Goal: Task Accomplishment & Management: Manage account settings

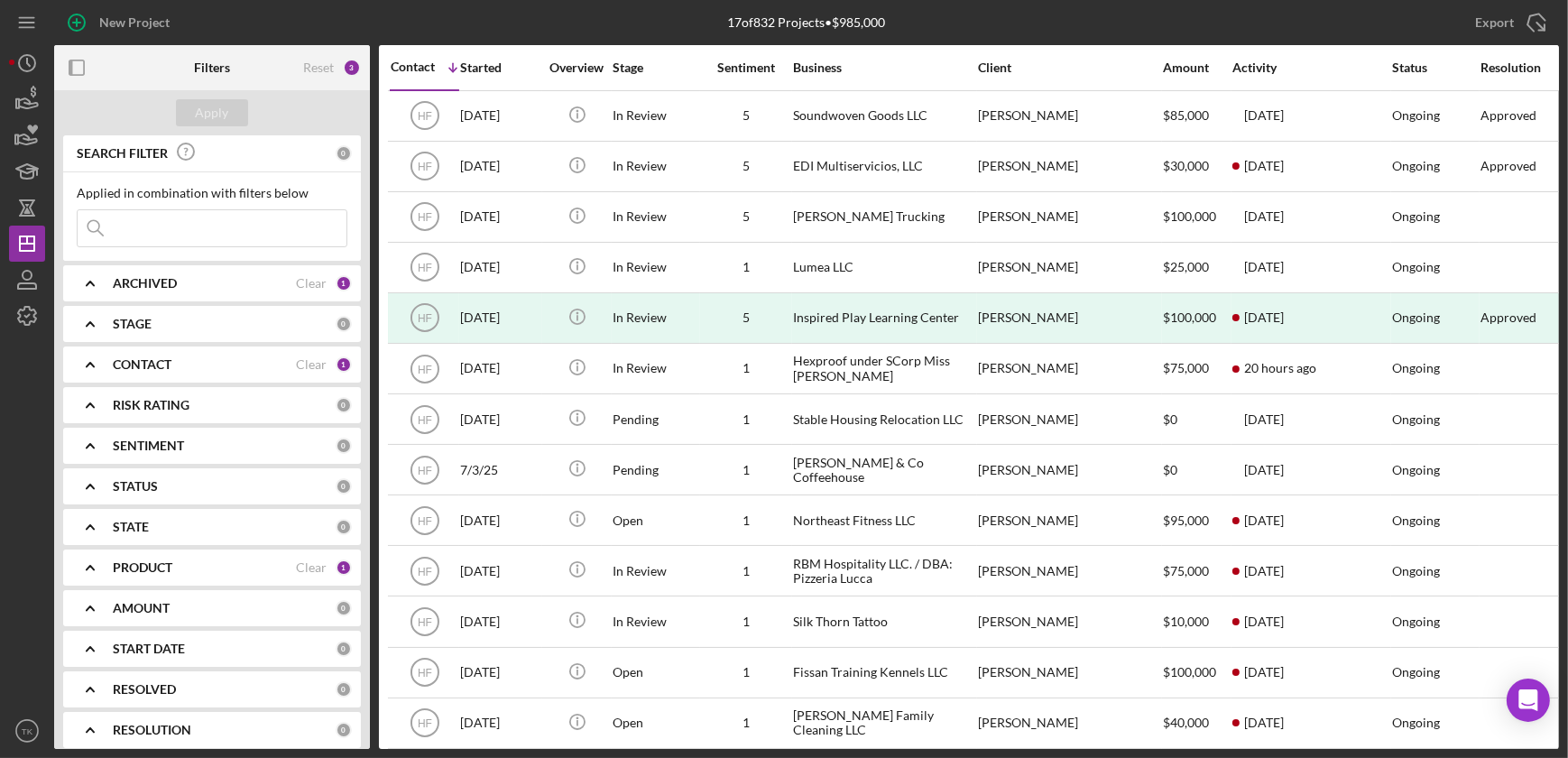
click at [217, 355] on div "CONTACT Clear 1" at bounding box center [232, 363] width 240 height 36
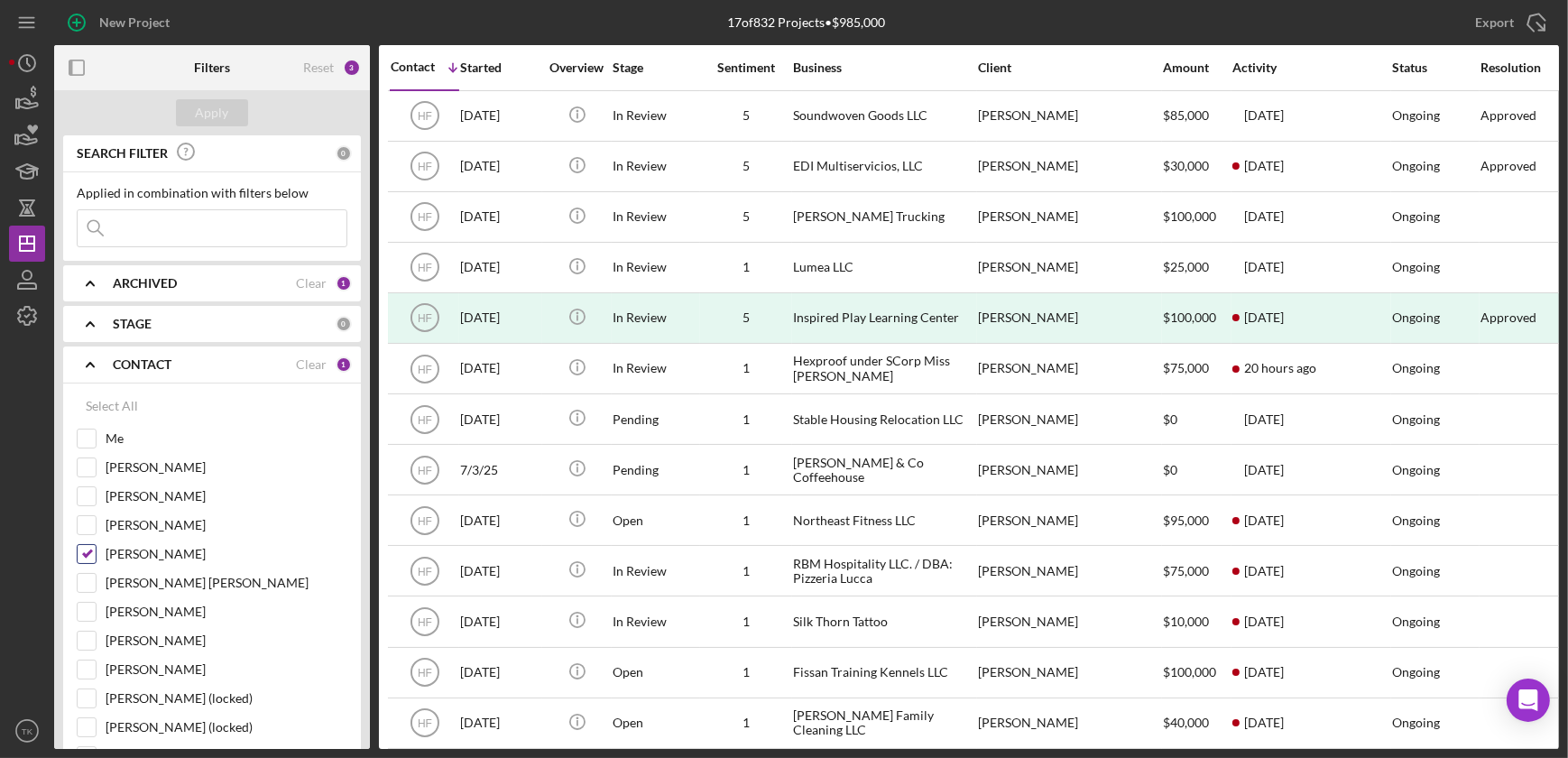
click at [86, 551] on input "[PERSON_NAME]" at bounding box center [86, 553] width 18 height 18
checkbox input "false"
click at [87, 520] on input "[PERSON_NAME]" at bounding box center [86, 524] width 18 height 18
checkbox input "true"
click at [236, 119] on button "Apply" at bounding box center [211, 112] width 72 height 27
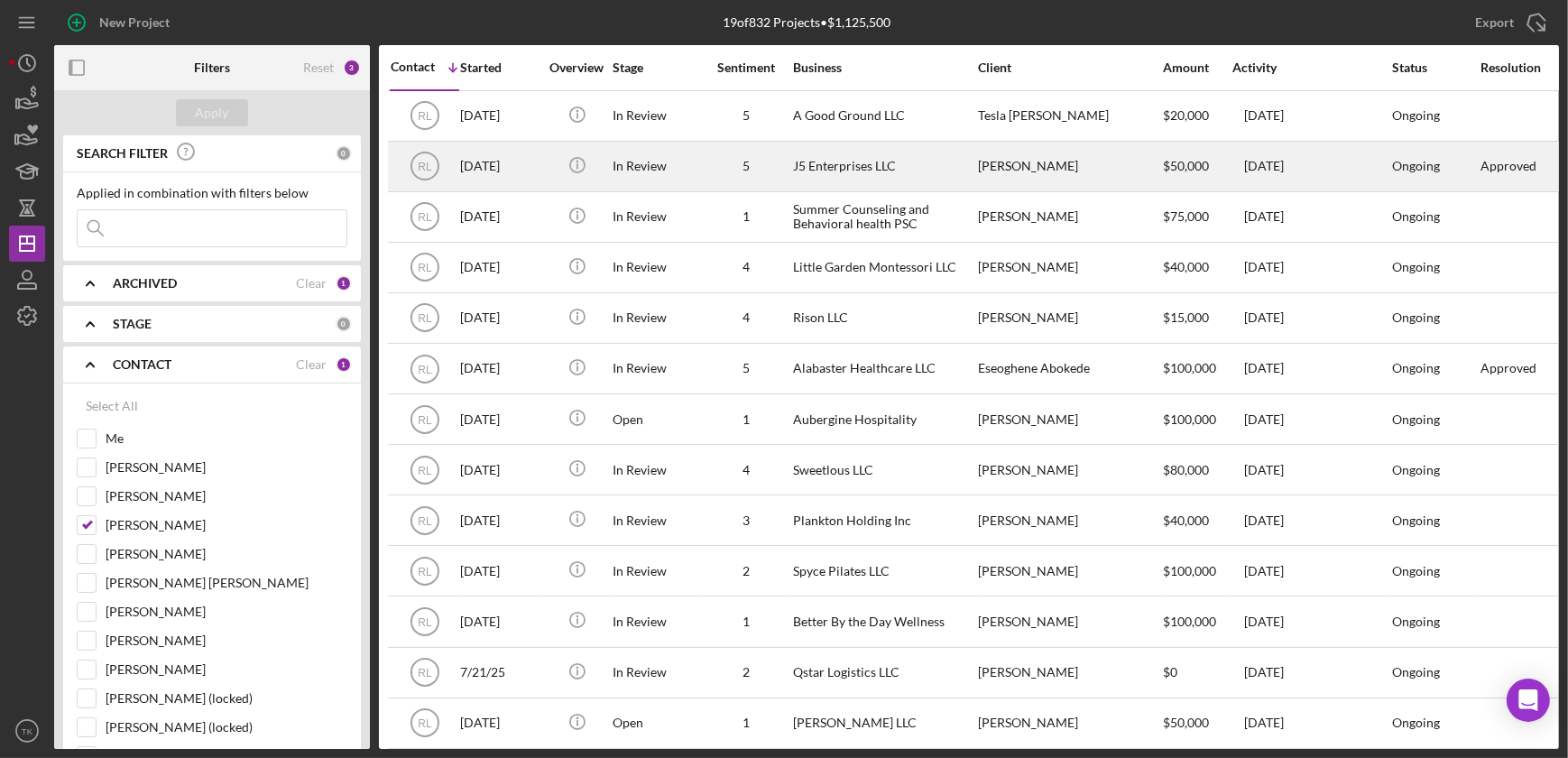
click at [826, 150] on div "J5 Enterprises LLC" at bounding box center [883, 166] width 180 height 47
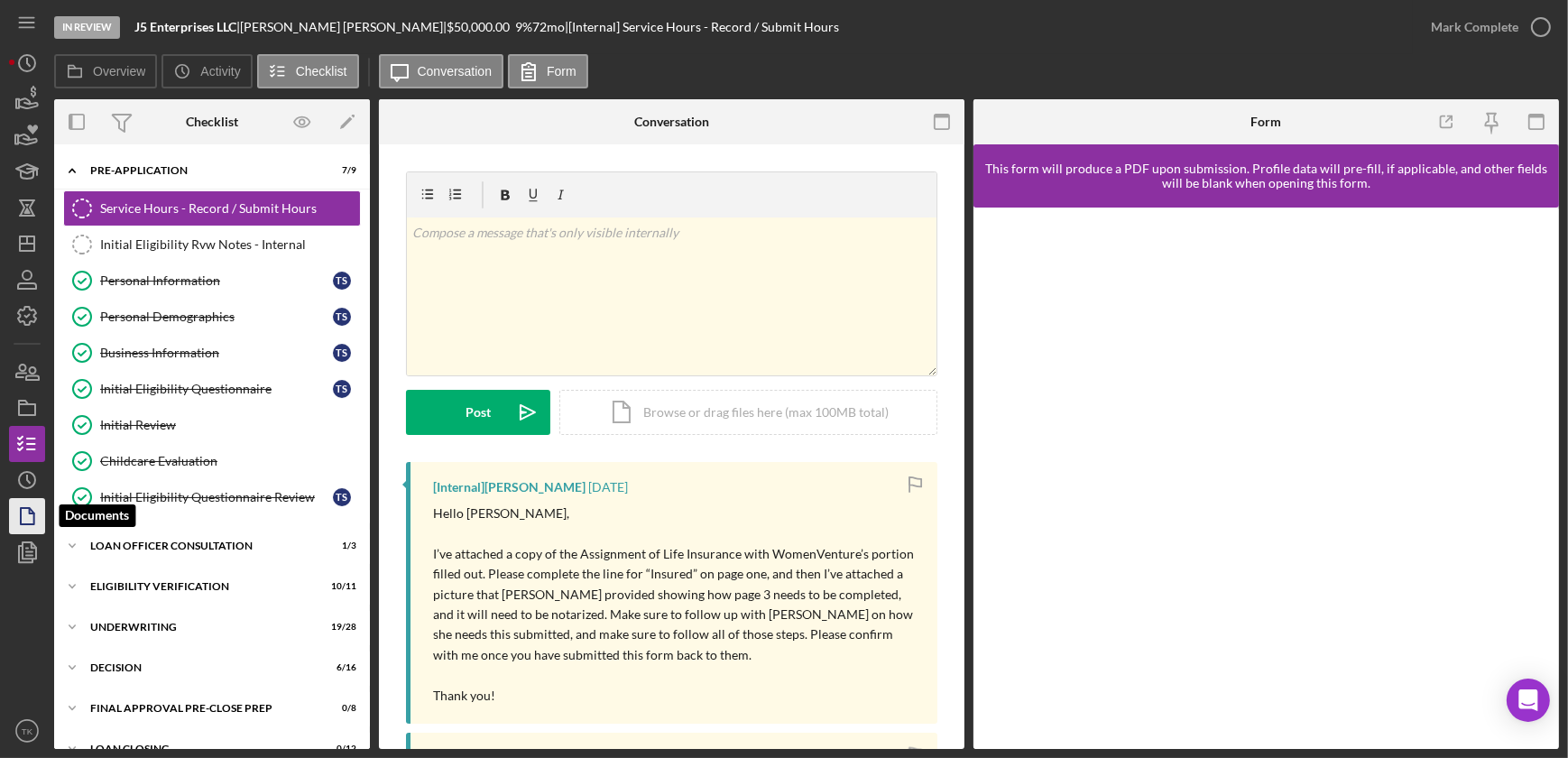
click at [20, 514] on polygon "button" at bounding box center [27, 516] width 14 height 16
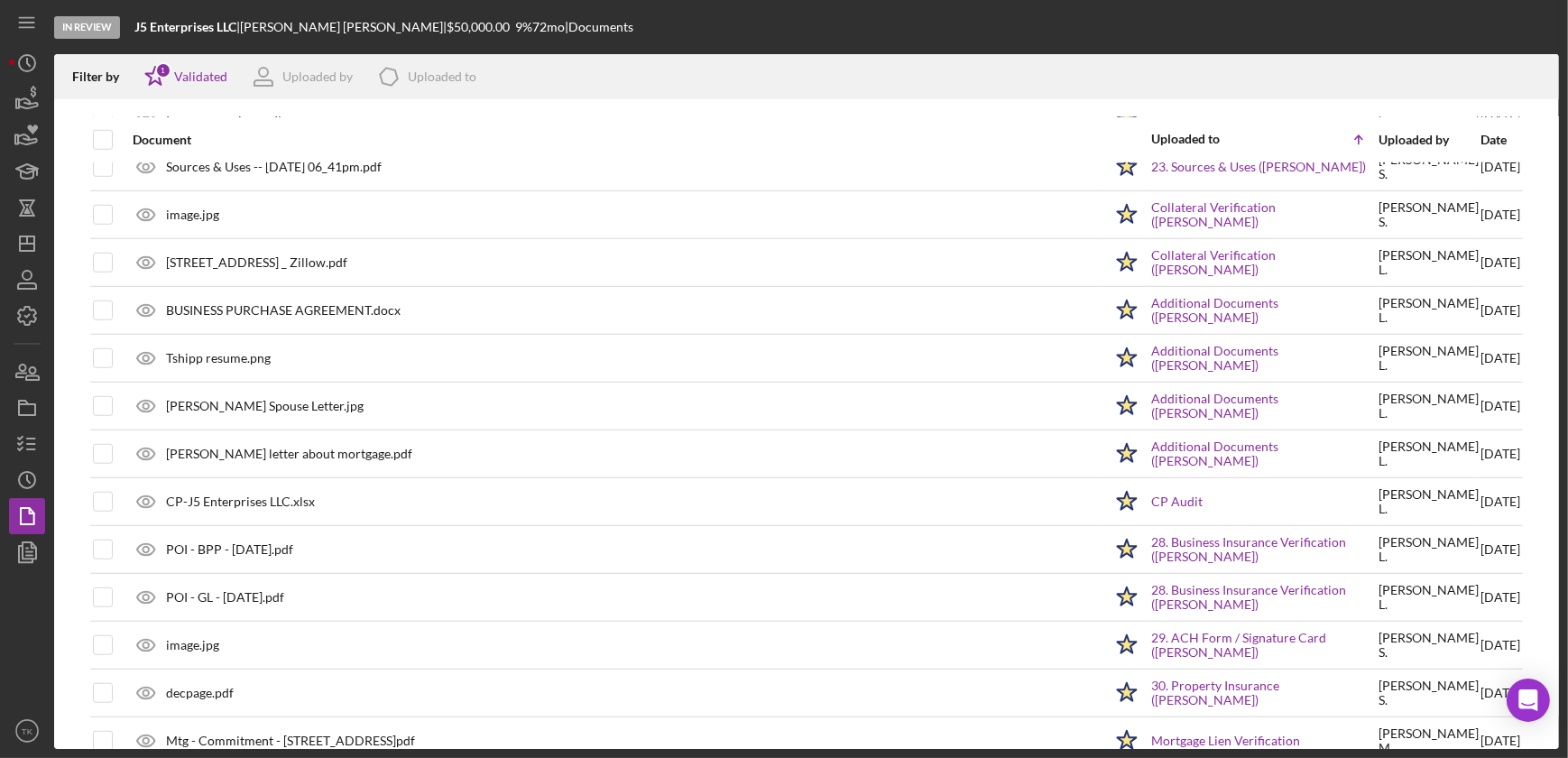
scroll to position [1721, 0]
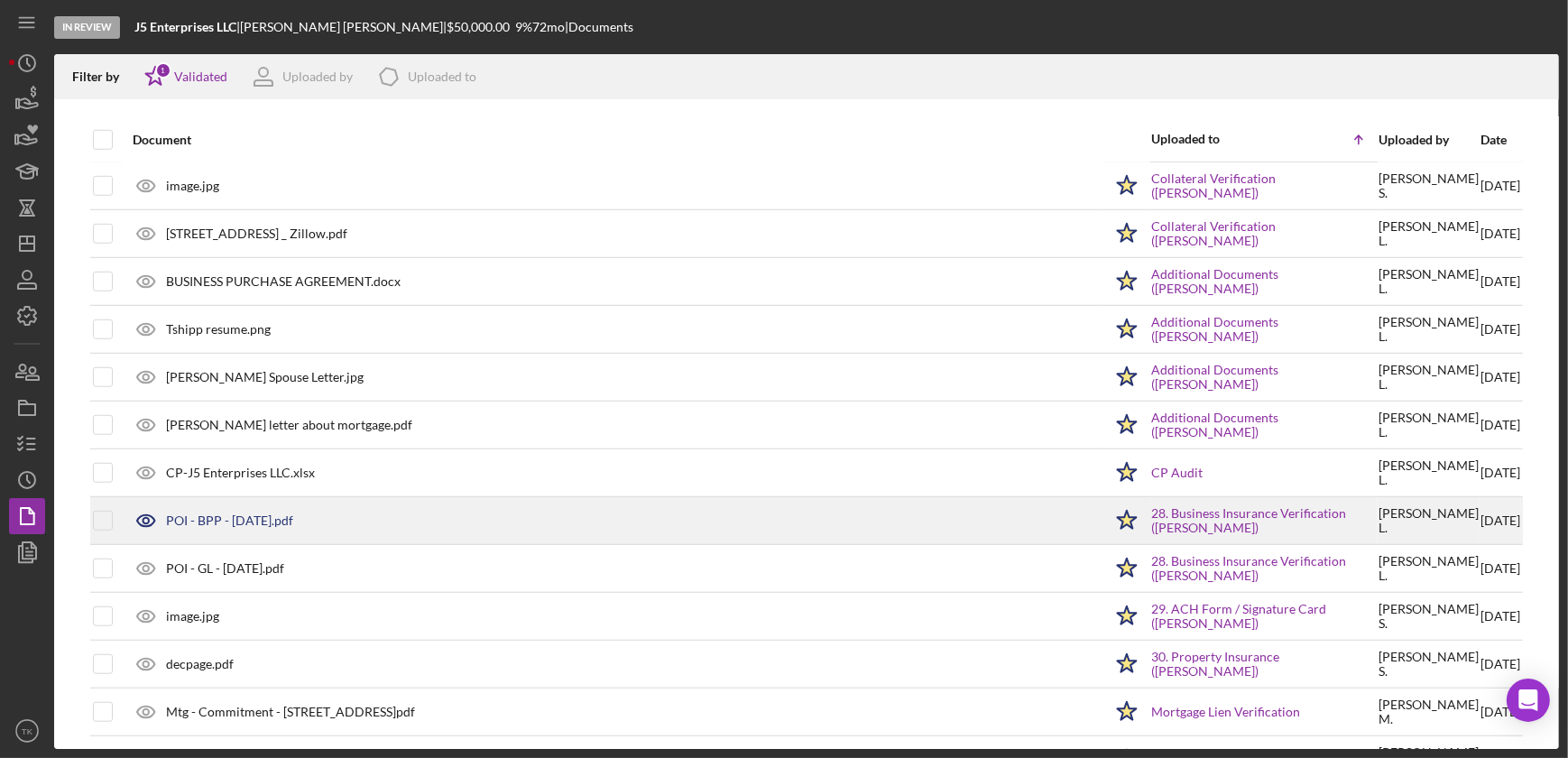
click at [344, 508] on div "POI - BPP - [DATE].pdf" at bounding box center [613, 521] width 979 height 46
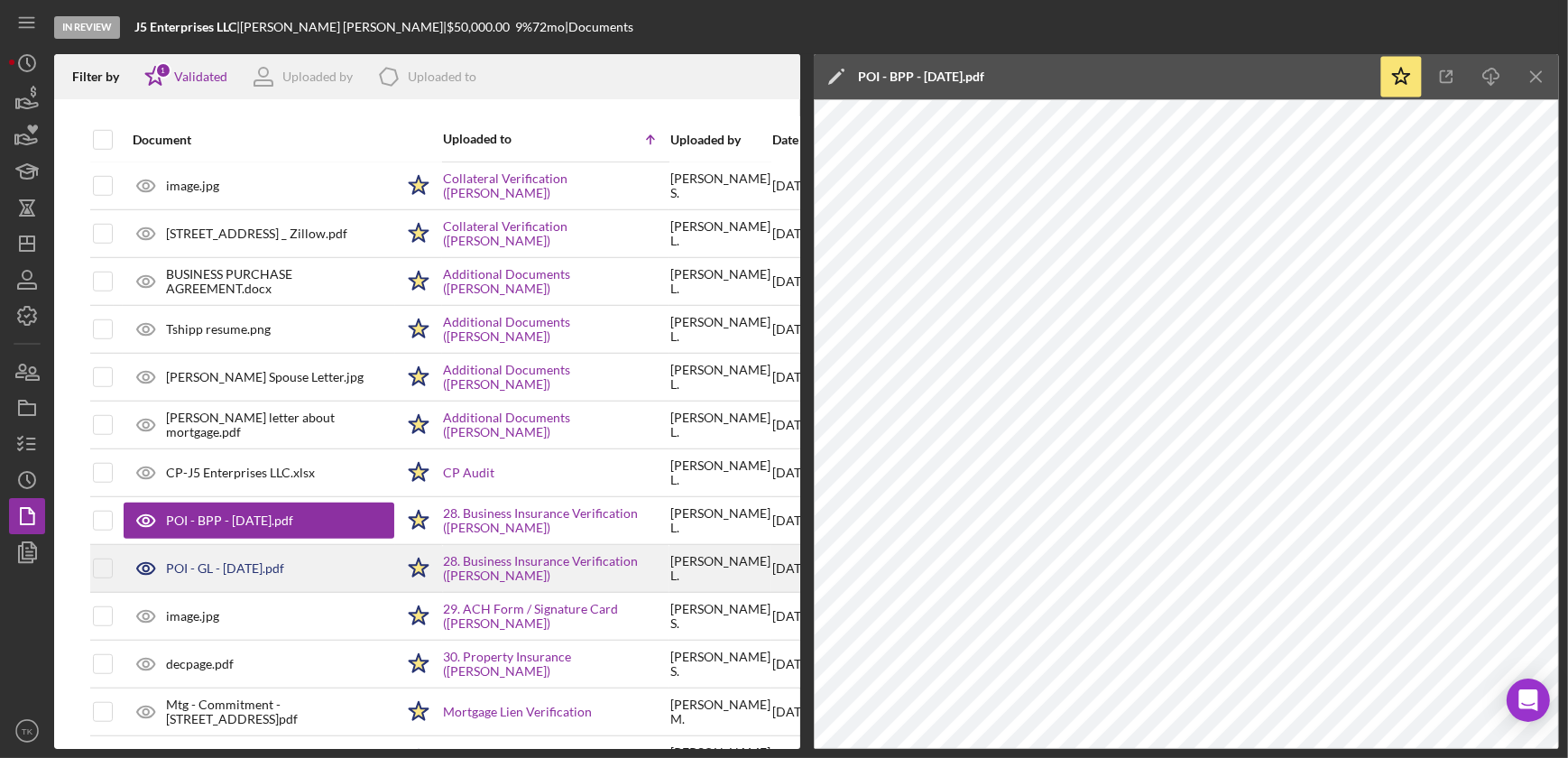
click at [280, 567] on div "POI - GL - [DATE].pdf" at bounding box center [225, 568] width 118 height 15
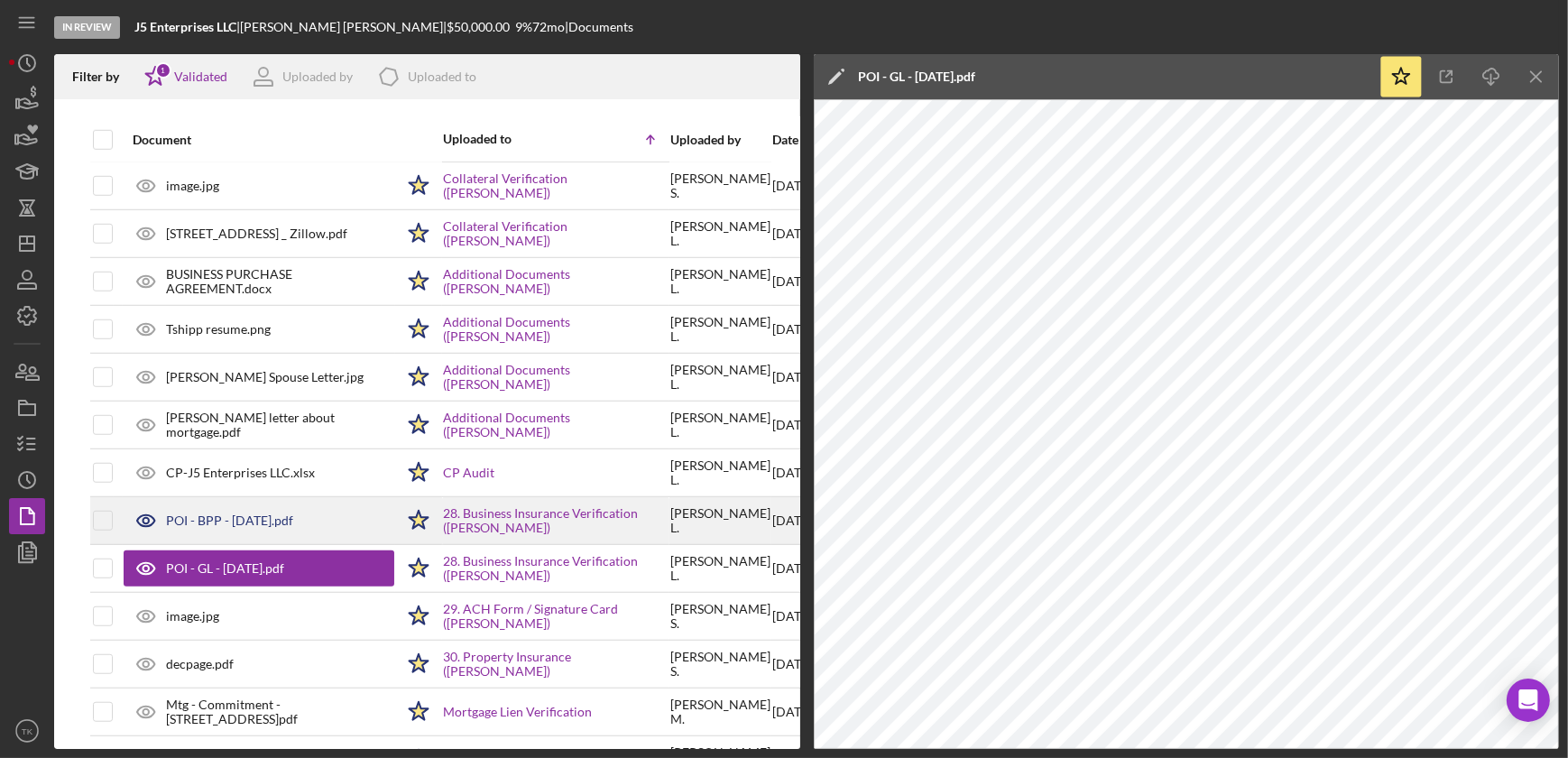
click at [248, 513] on div "POI - BPP - [DATE].pdf" at bounding box center [229, 520] width 127 height 15
